Goal: Check status: Check status

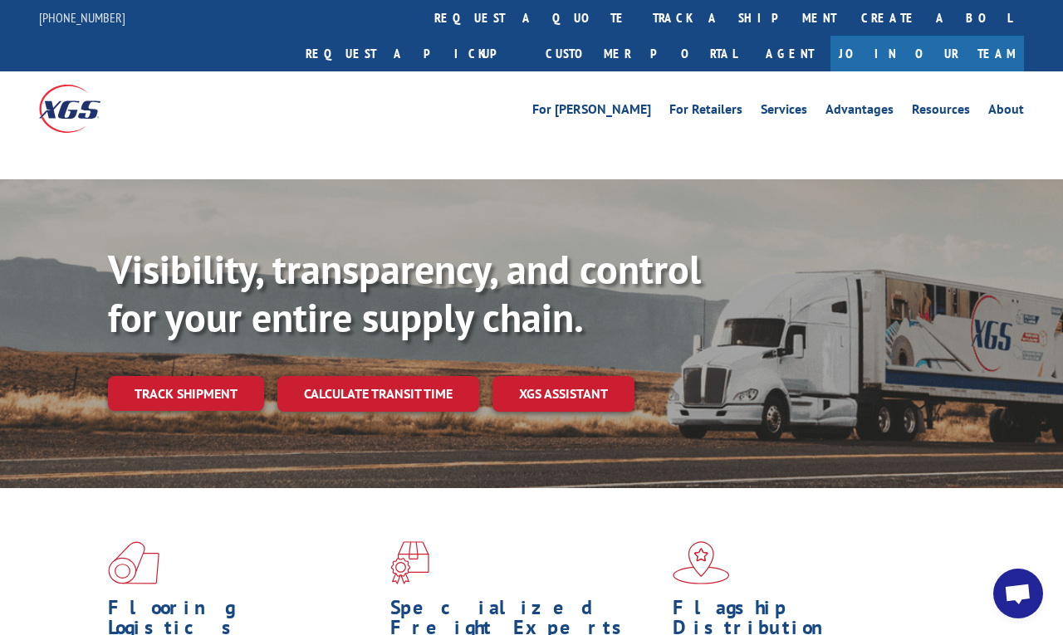
scroll to position [55, 0]
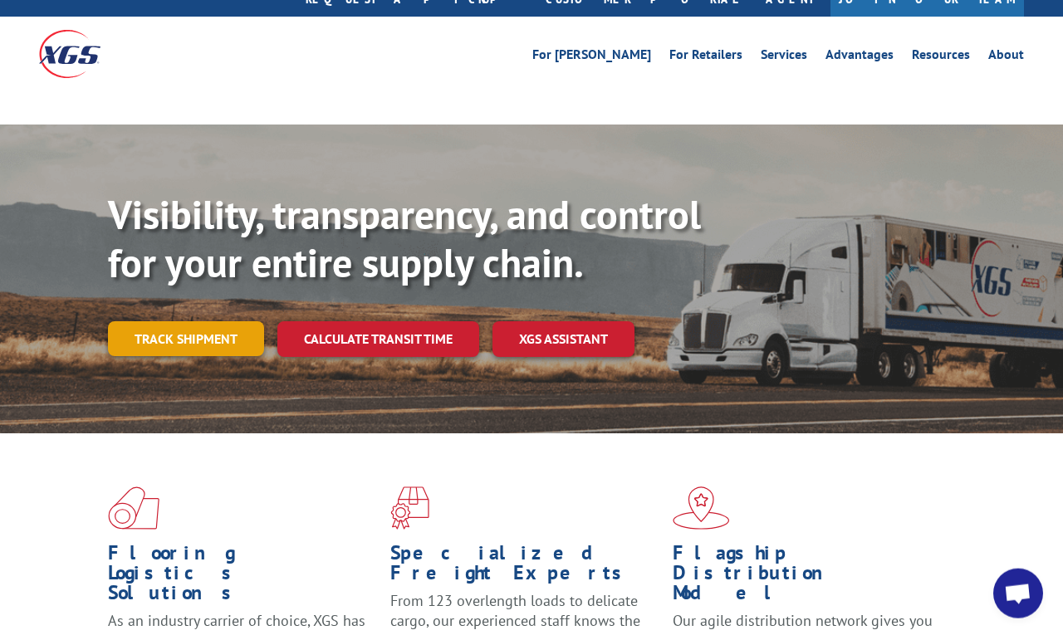
click at [184, 321] on link "Track shipment" at bounding box center [186, 338] width 156 height 35
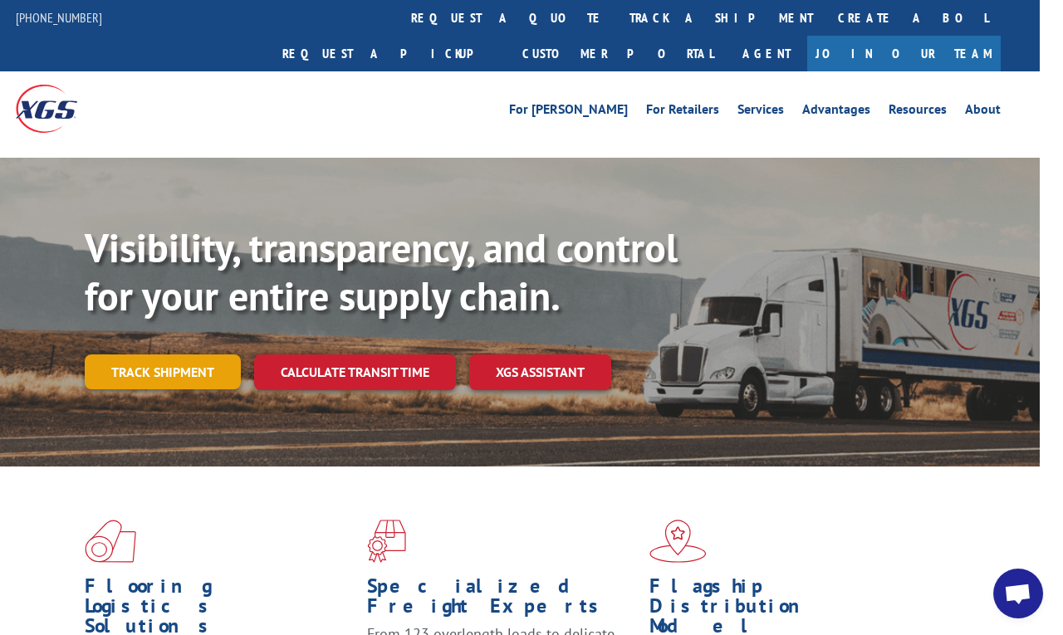
scroll to position [0, 23]
click at [170, 355] on link "Track shipment" at bounding box center [163, 372] width 156 height 35
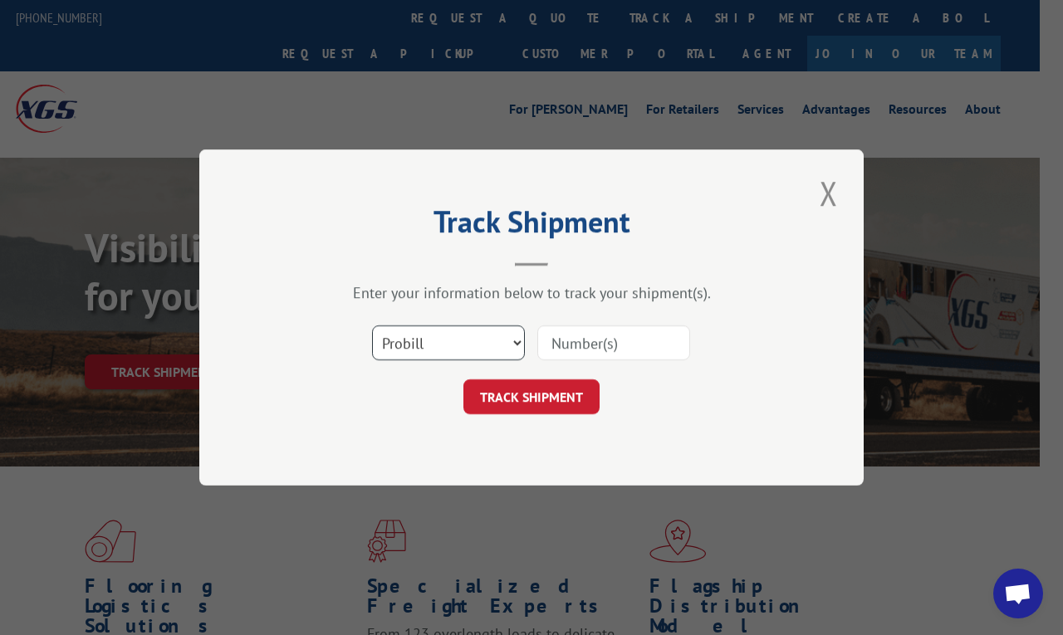
click at [502, 340] on select "Select category... Probill BOL PO" at bounding box center [448, 343] width 153 height 35
select select "po"
click at [638, 335] on input at bounding box center [613, 343] width 153 height 35
click at [630, 336] on input at bounding box center [613, 343] width 153 height 35
paste input "08042025"
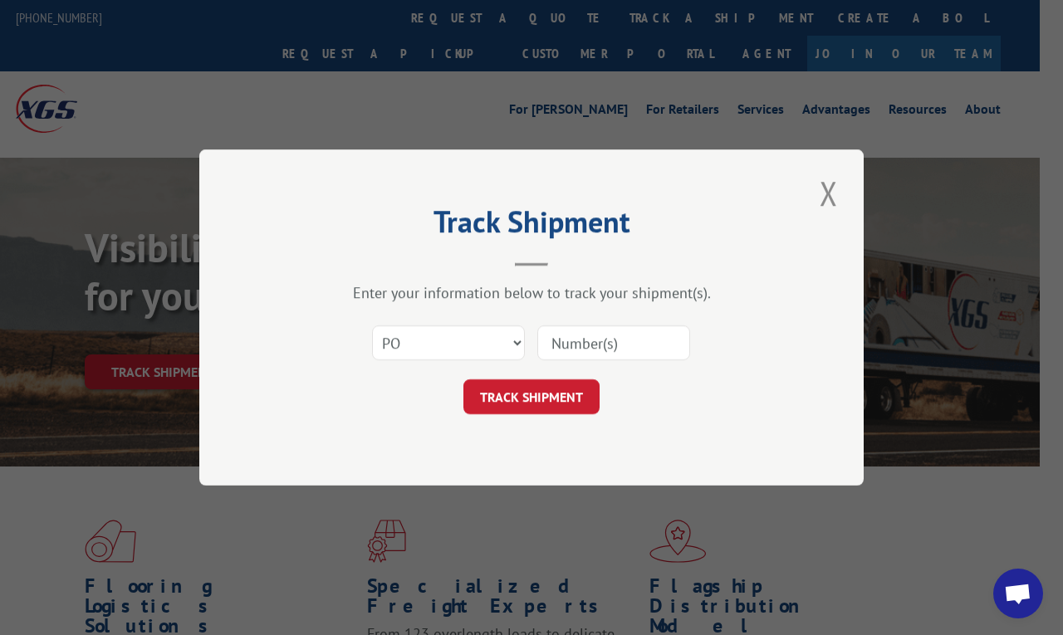
type input "08042025"
click at [571, 391] on button "TRACK SHIPMENT" at bounding box center [531, 396] width 136 height 35
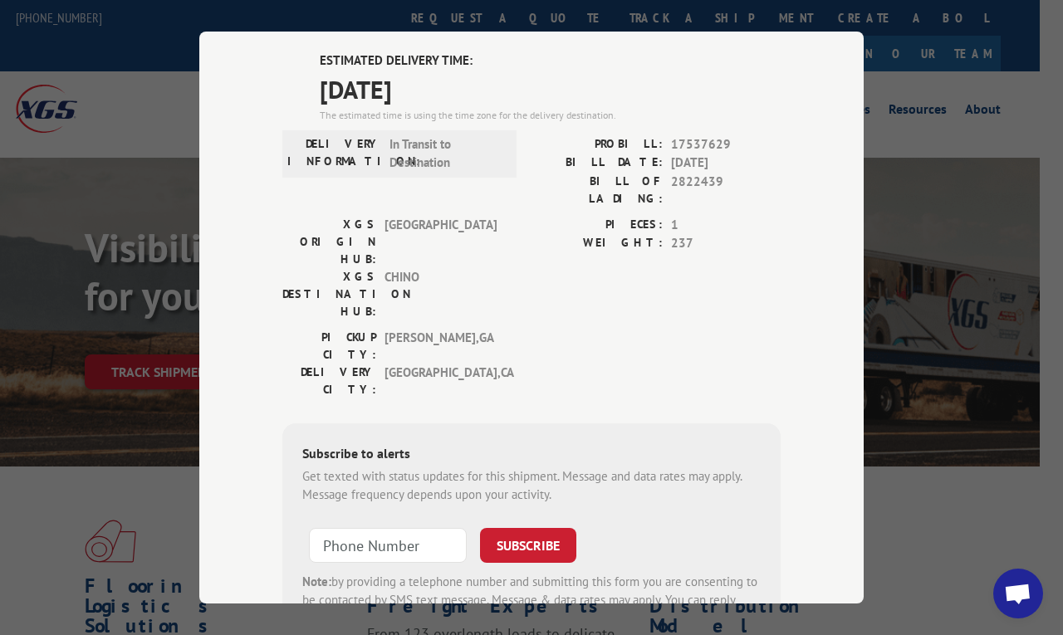
scroll to position [478, 0]
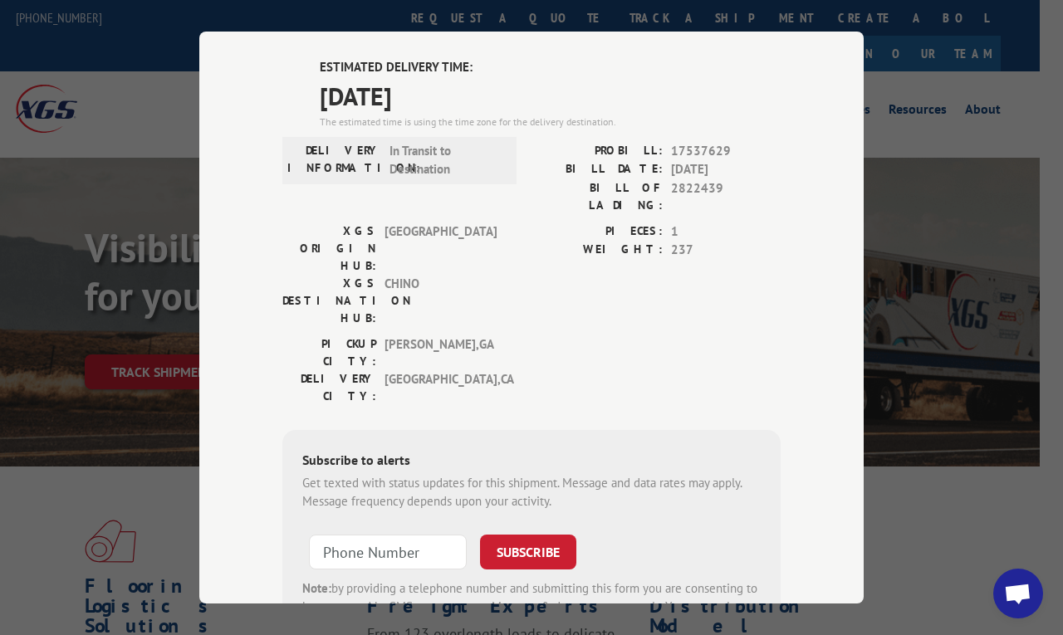
click at [326, 535] on input at bounding box center [388, 552] width 158 height 35
click at [407, 535] on input "+1 (623) 4__-____" at bounding box center [388, 552] width 158 height 35
type input "[PHONE_NUMBER]"
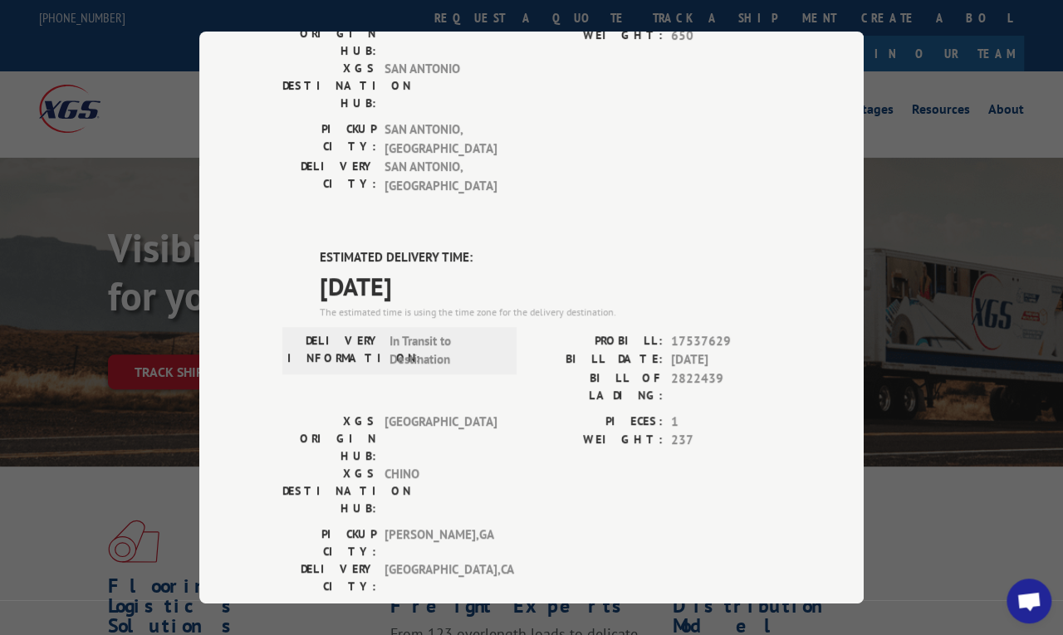
scroll to position [790, 0]
